Goal: Task Accomplishment & Management: Manage account settings

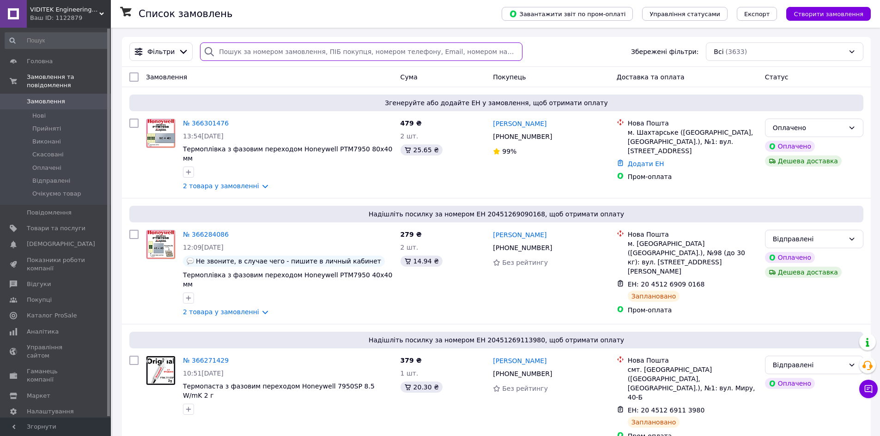
click at [250, 55] on input "search" at bounding box center [361, 51] width 322 height 18
paste input "240461538"
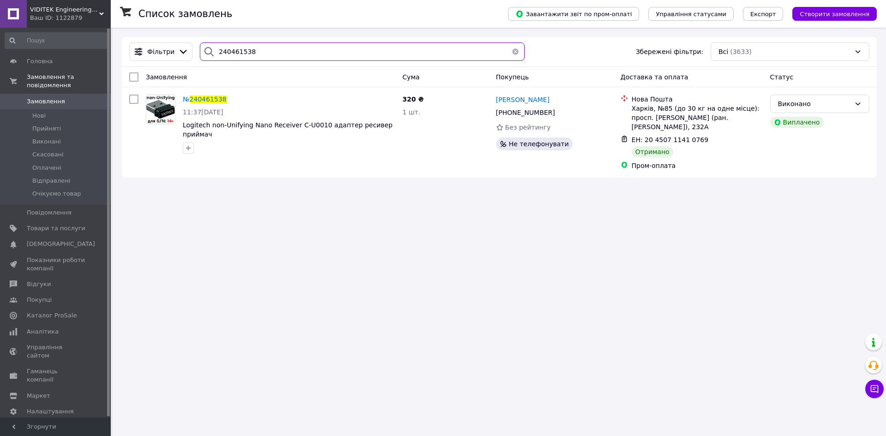
type input "240461538"
click at [161, 224] on div "Список замовлень Завантажити звіт по пром-оплаті Управління статусами Експорт С…" at bounding box center [500, 218] width 774 height 436
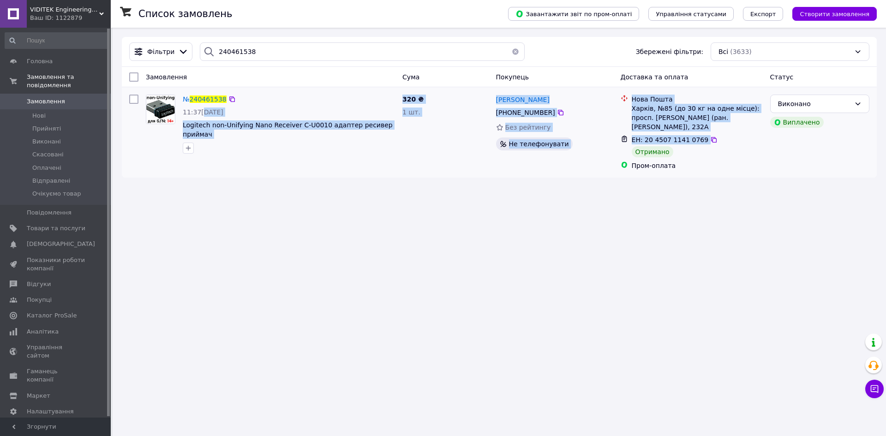
drag, startPoint x: 200, startPoint y: 115, endPoint x: 723, endPoint y: 157, distance: 524.8
click at [399, 137] on div "№ 240461538 11:37, 16.05.2023 Logitech non-Unifying Nano Receiver C-U0010 адапт…" at bounding box center [500, 132] width 748 height 83
click at [399, 219] on div "Список замовлень Завантажити звіт по пром-оплаті Управління статусами Експорт С…" at bounding box center [500, 218] width 774 height 436
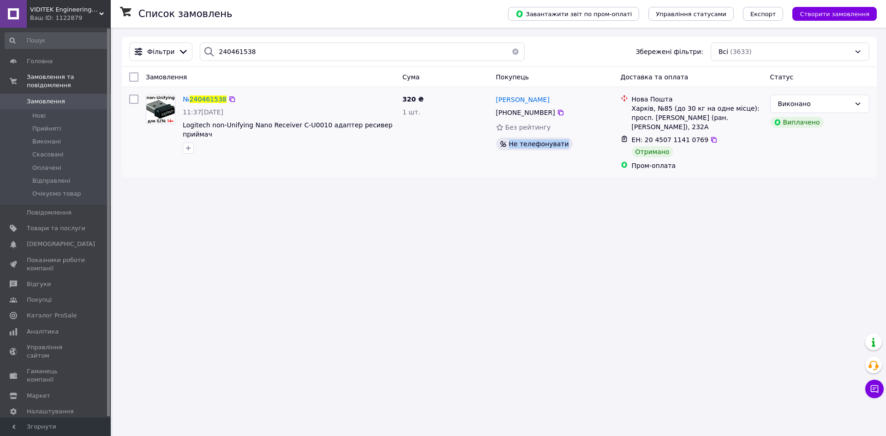
drag, startPoint x: 508, startPoint y: 145, endPoint x: 564, endPoint y: 147, distance: 55.5
click at [399, 147] on div "Не телефонувати" at bounding box center [554, 144] width 117 height 13
click at [399, 208] on div "Список замовлень Завантажити звіт по пром-оплаті Управління статусами Експорт С…" at bounding box center [500, 218] width 774 height 436
click at [77, 224] on span "Товари та послуги" at bounding box center [56, 228] width 59 height 8
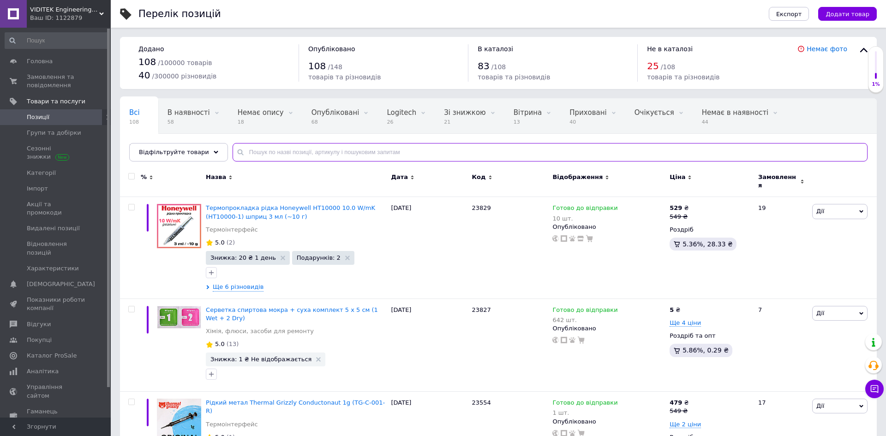
click at [277, 151] on input "text" at bounding box center [550, 152] width 635 height 18
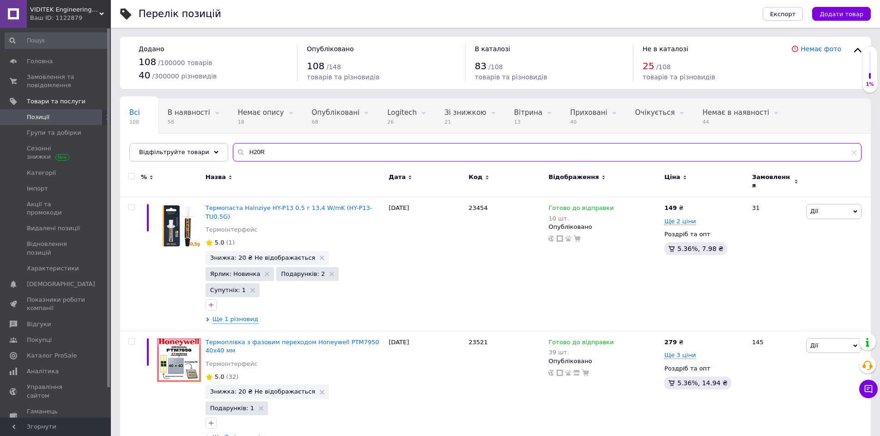
click at [276, 150] on input "H20R" at bounding box center [547, 152] width 628 height 18
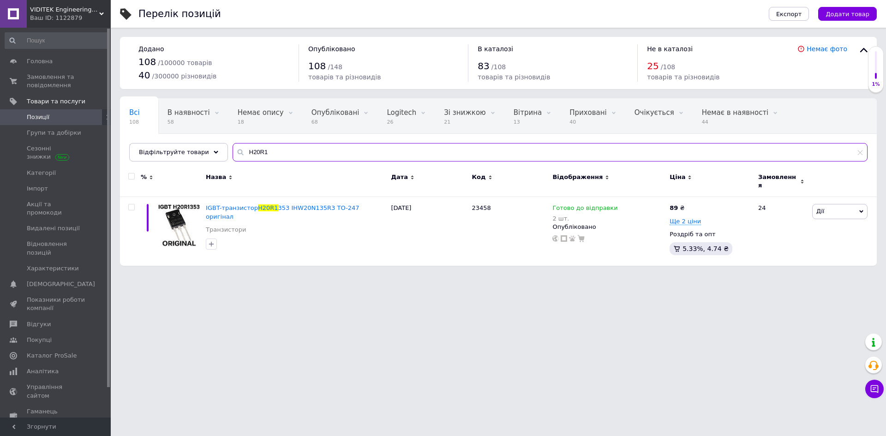
type input "H20R"
click at [62, 88] on span "Замовлення та повідомлення" at bounding box center [56, 81] width 59 height 17
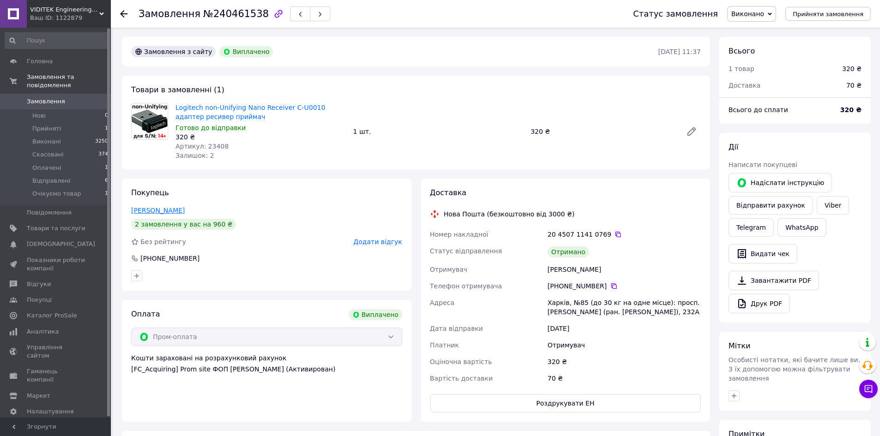
click at [167, 208] on link "[PERSON_NAME]" at bounding box center [158, 210] width 54 height 7
click at [737, 226] on link "Telegram" at bounding box center [750, 227] width 45 height 18
click at [820, 209] on link "Viber" at bounding box center [832, 205] width 32 height 18
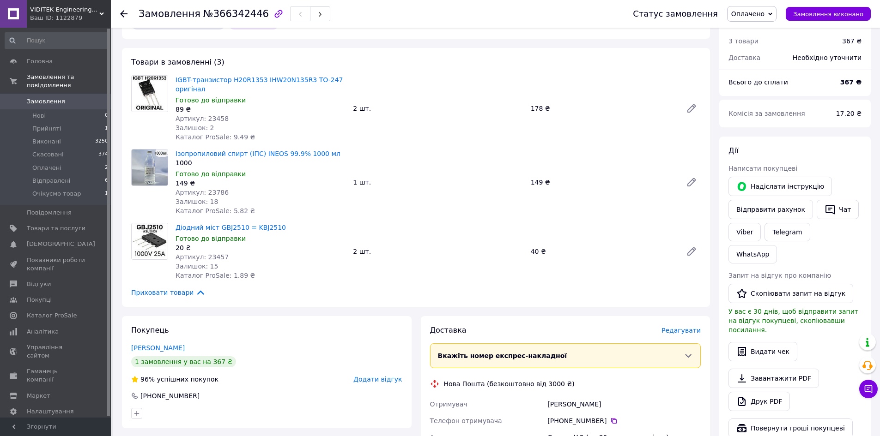
scroll to position [46, 0]
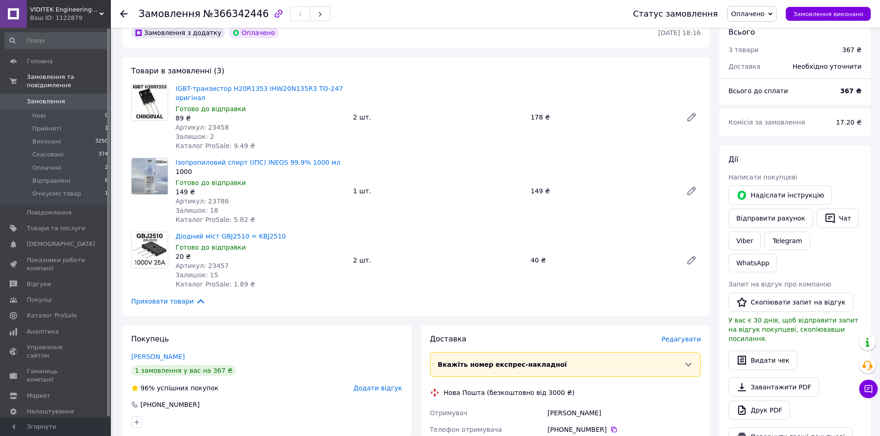
click at [212, 13] on span "№366342446" at bounding box center [236, 13] width 66 height 11
copy span "366342446"
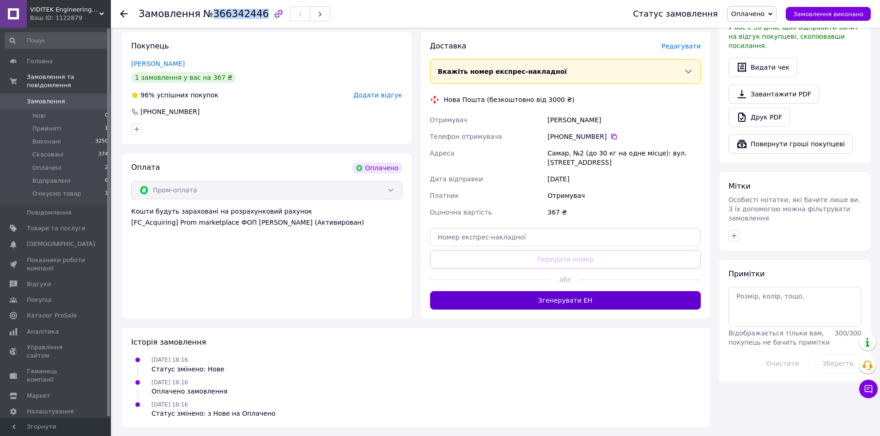
click at [612, 295] on button "Згенерувати ЕН" at bounding box center [565, 300] width 271 height 18
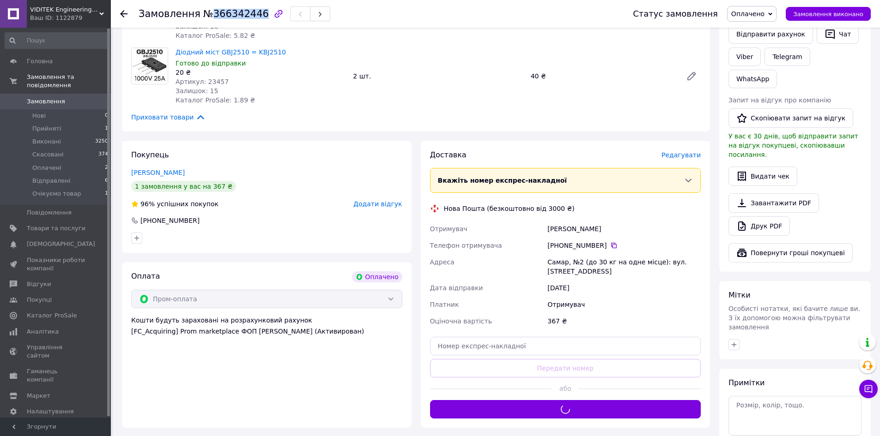
scroll to position [201, 0]
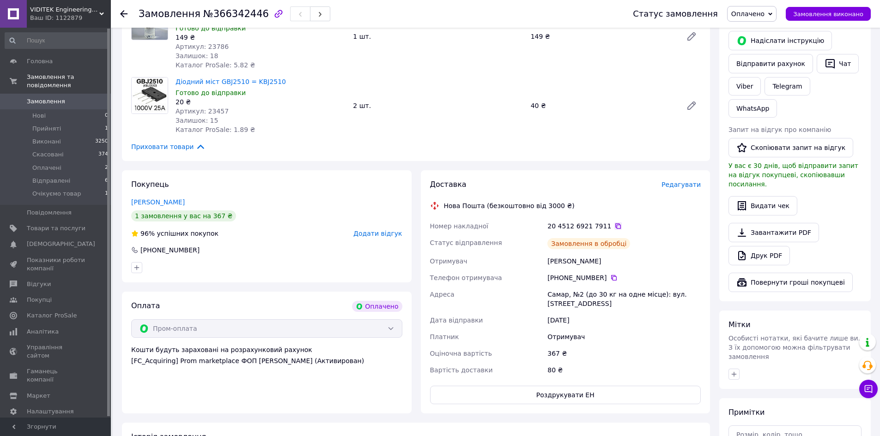
click at [615, 228] on icon at bounding box center [618, 226] width 6 height 6
drag, startPoint x: 549, startPoint y: 261, endPoint x: 621, endPoint y: 261, distance: 72.0
click at [621, 261] on div "Коваленко Игорь" at bounding box center [623, 261] width 157 height 17
copy div "Коваленко Игорь"
click at [611, 278] on icon at bounding box center [614, 278] width 6 height 6
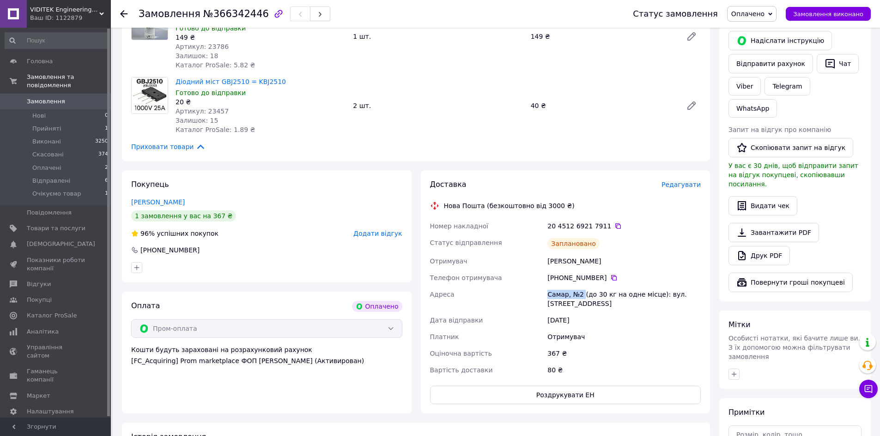
drag, startPoint x: 547, startPoint y: 295, endPoint x: 582, endPoint y: 291, distance: 35.3
click at [582, 291] on div "Самар, №2 (до 30 кг на одне місце): вул. Велика Ковалівка, 1А" at bounding box center [623, 299] width 157 height 26
copy div "Самар, №2"
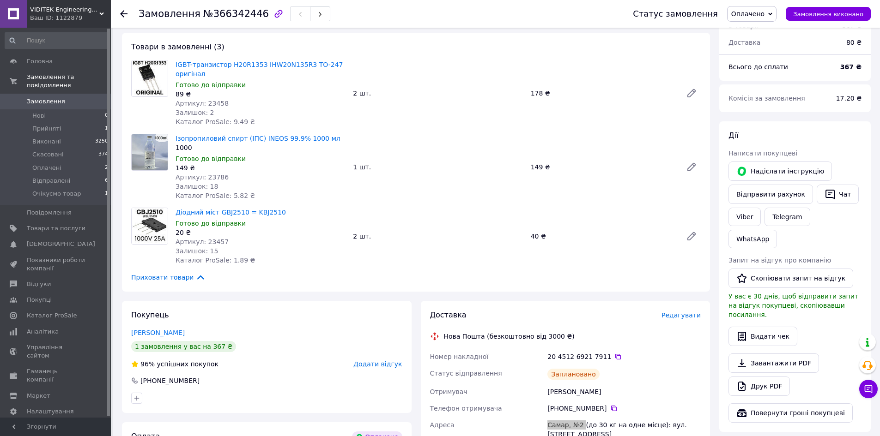
scroll to position [0, 0]
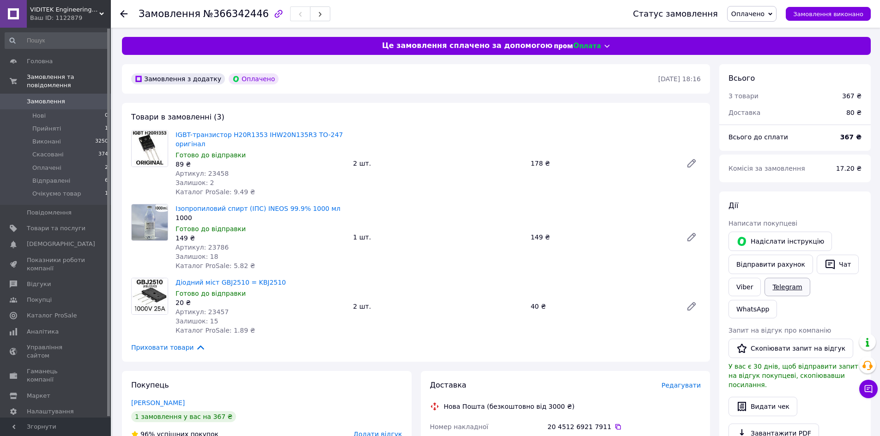
click at [782, 291] on link "Telegram" at bounding box center [786, 287] width 45 height 18
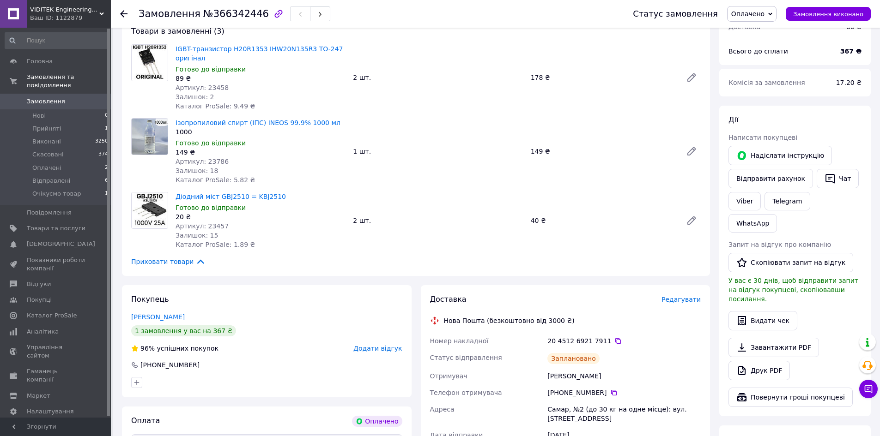
scroll to position [92, 0]
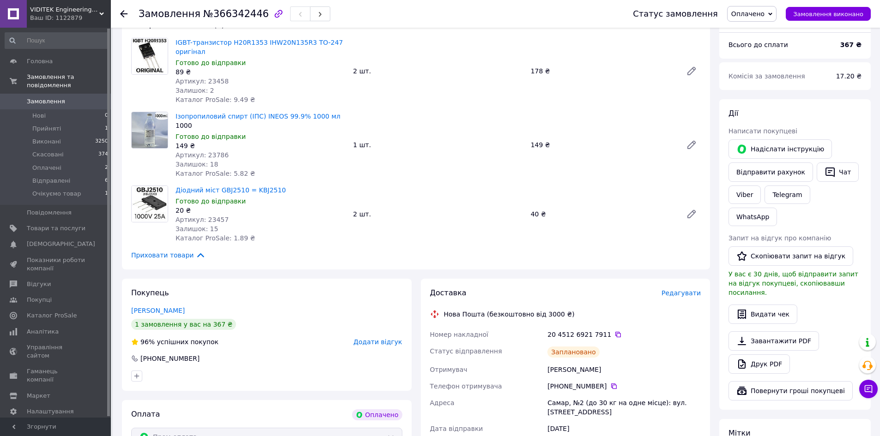
click at [618, 332] on div "20 4512 6921 7911" at bounding box center [623, 334] width 153 height 9
click at [614, 335] on icon at bounding box center [617, 334] width 7 height 7
click at [757, 11] on span "Оплачено" at bounding box center [747, 13] width 33 height 7
click at [763, 70] on li "Відправлені" at bounding box center [756, 74] width 58 height 14
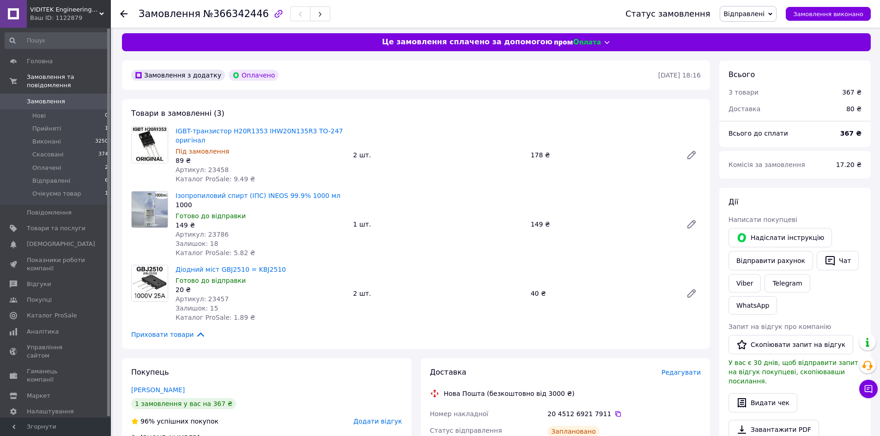
scroll to position [0, 0]
